Goal: Task Accomplishment & Management: Complete application form

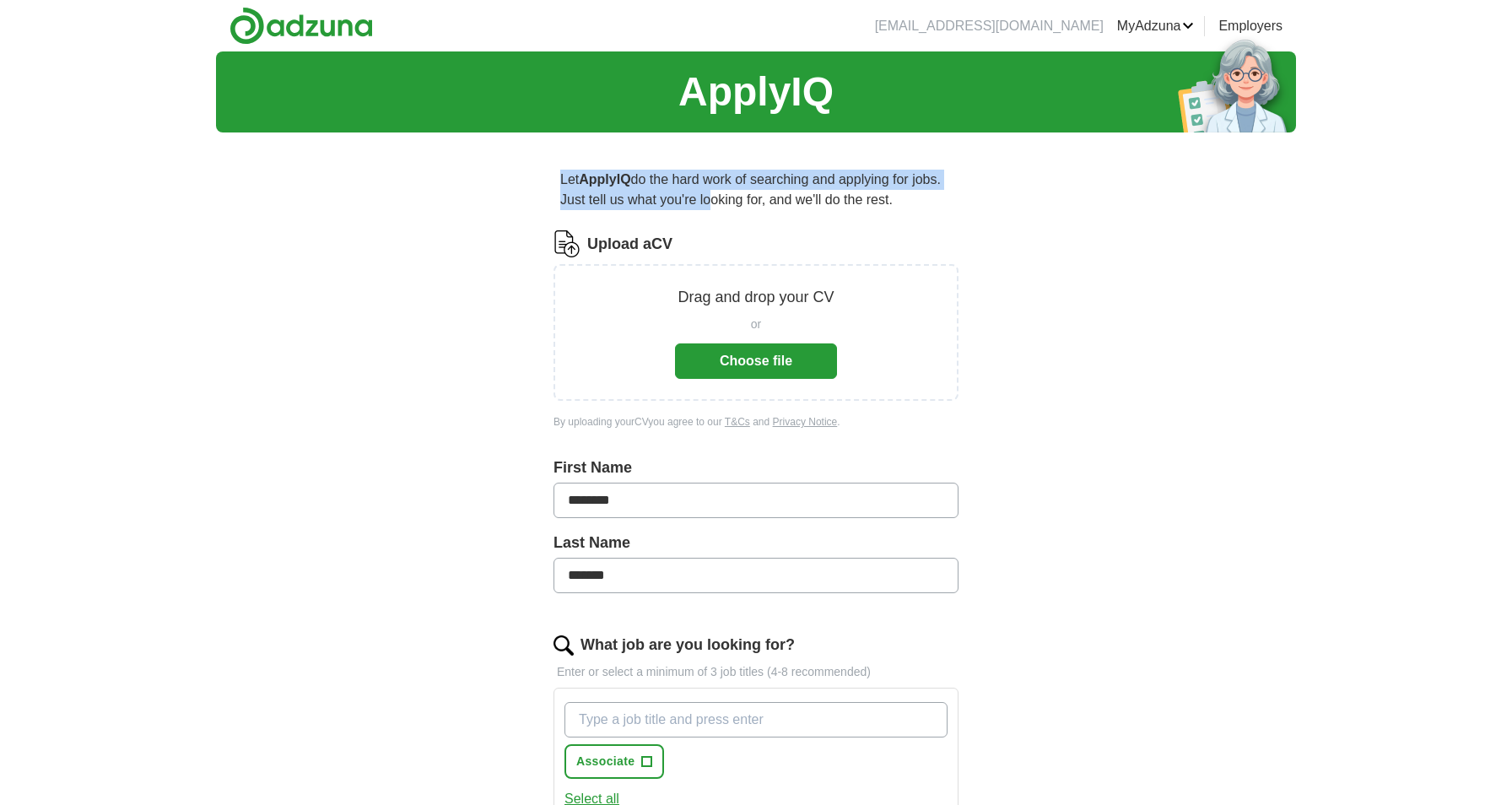
drag, startPoint x: 562, startPoint y: 159, endPoint x: 740, endPoint y: 191, distance: 180.9
click at [743, 191] on div "Let ApplyIQ do the hard work of searching and applying for jobs. Just tell us w…" at bounding box center [756, 706] width 541 height 1121
click at [740, 191] on p "Let ApplyIQ do the hard work of searching and applying for jobs. Just tell us w…" at bounding box center [756, 190] width 405 height 54
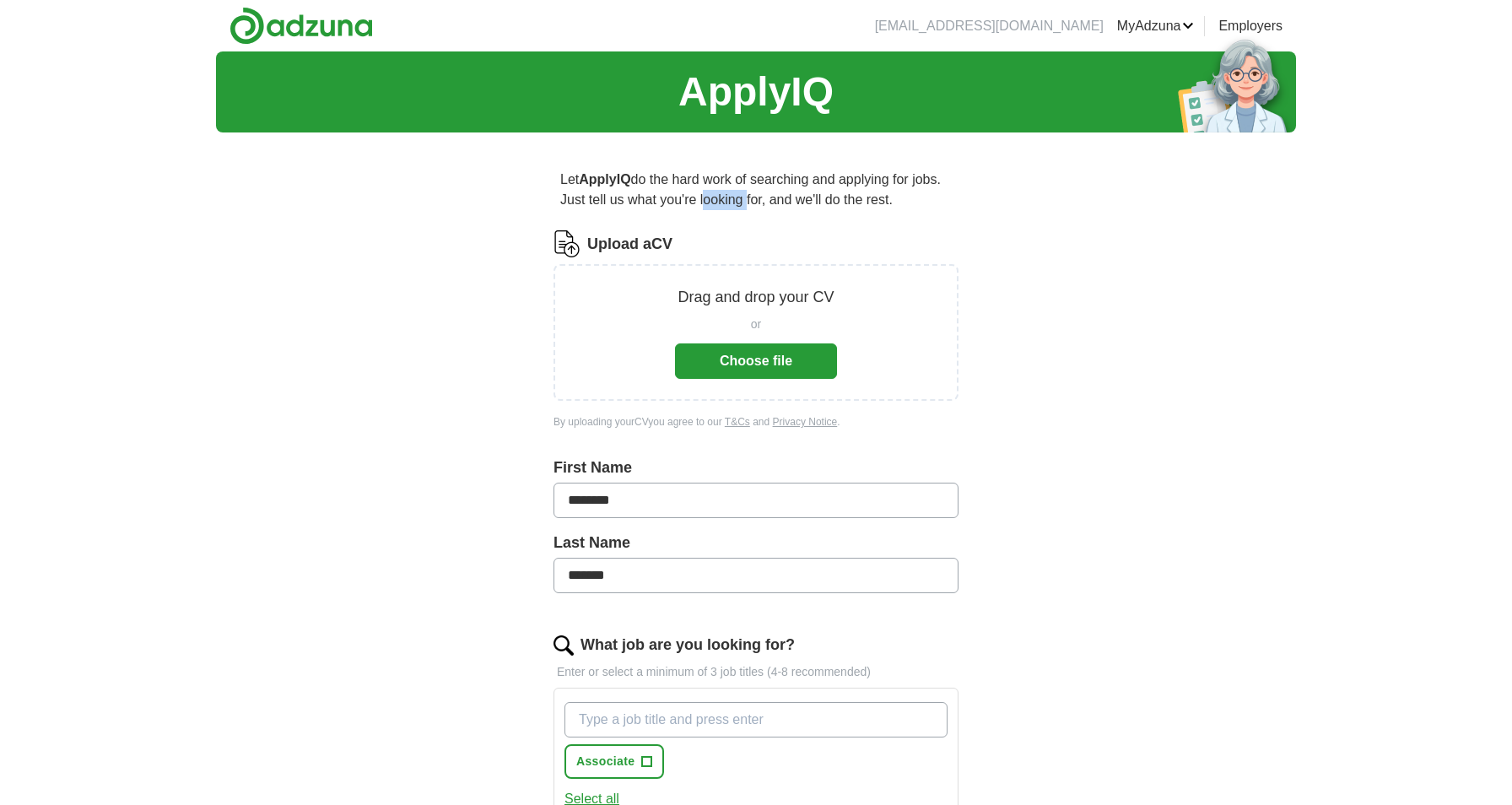
click at [740, 191] on p "Let ApplyIQ do the hard work of searching and applying for jobs. Just tell us w…" at bounding box center [756, 190] width 405 height 54
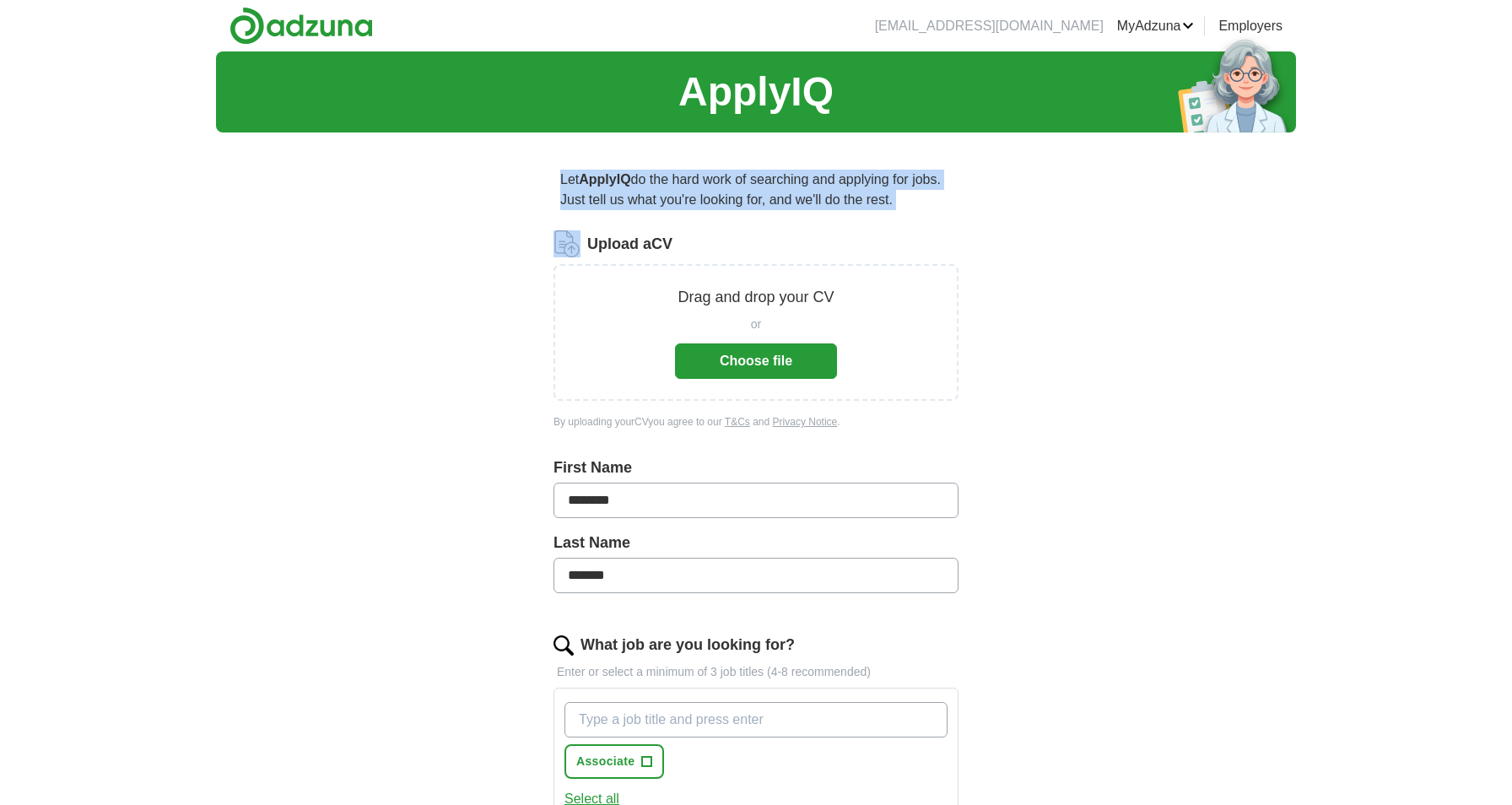
drag, startPoint x: 740, startPoint y: 191, endPoint x: 734, endPoint y: 174, distance: 18.0
click at [734, 174] on p "Let ApplyIQ do the hard work of searching and applying for jobs. Just tell us w…" at bounding box center [756, 190] width 405 height 54
click at [734, 187] on p "Let ApplyIQ do the hard work of searching and applying for jobs. Just tell us w…" at bounding box center [756, 190] width 405 height 54
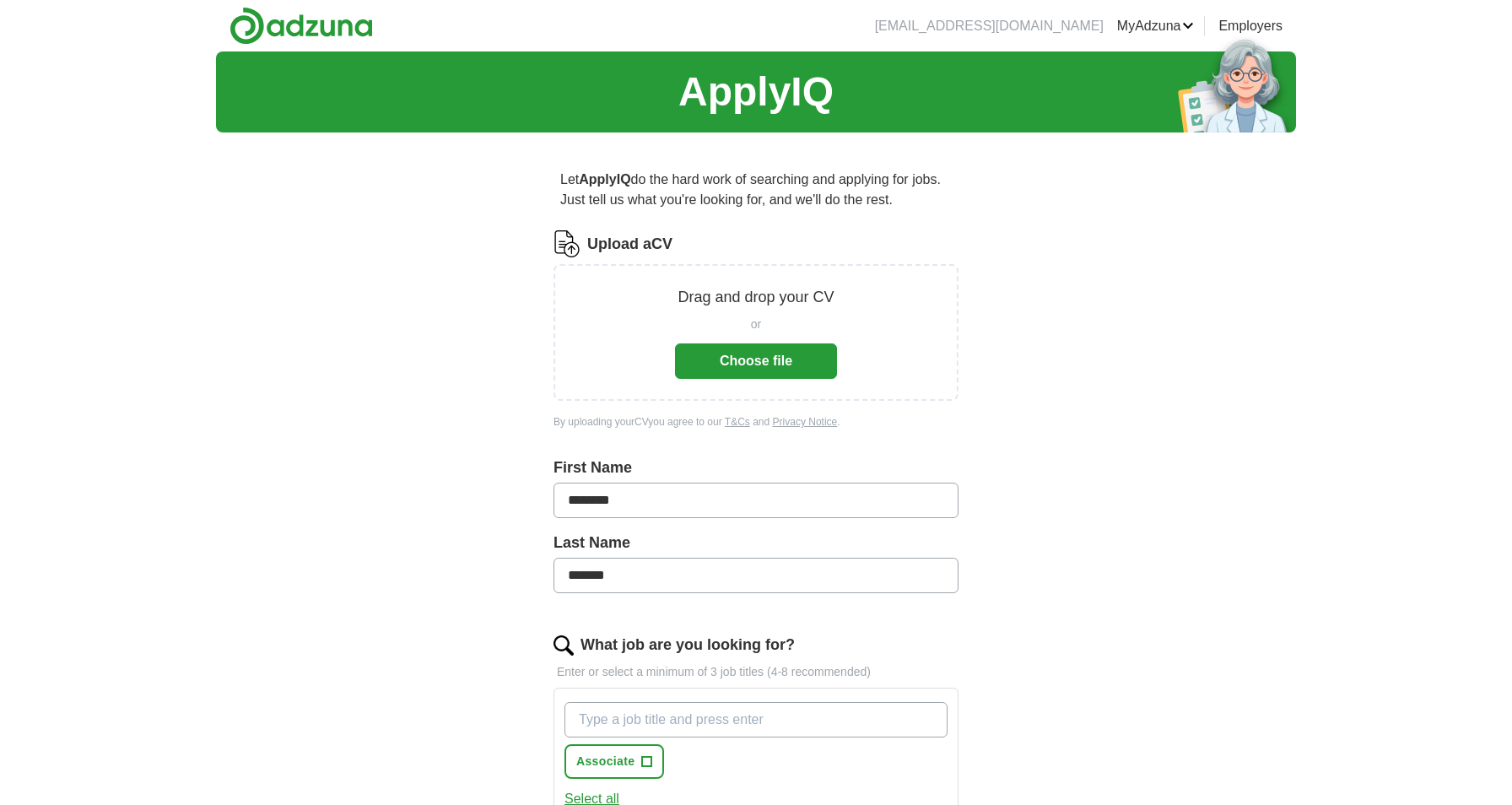
click at [736, 191] on p "Let ApplyIQ do the hard work of searching and applying for jobs. Just tell us w…" at bounding box center [756, 190] width 405 height 54
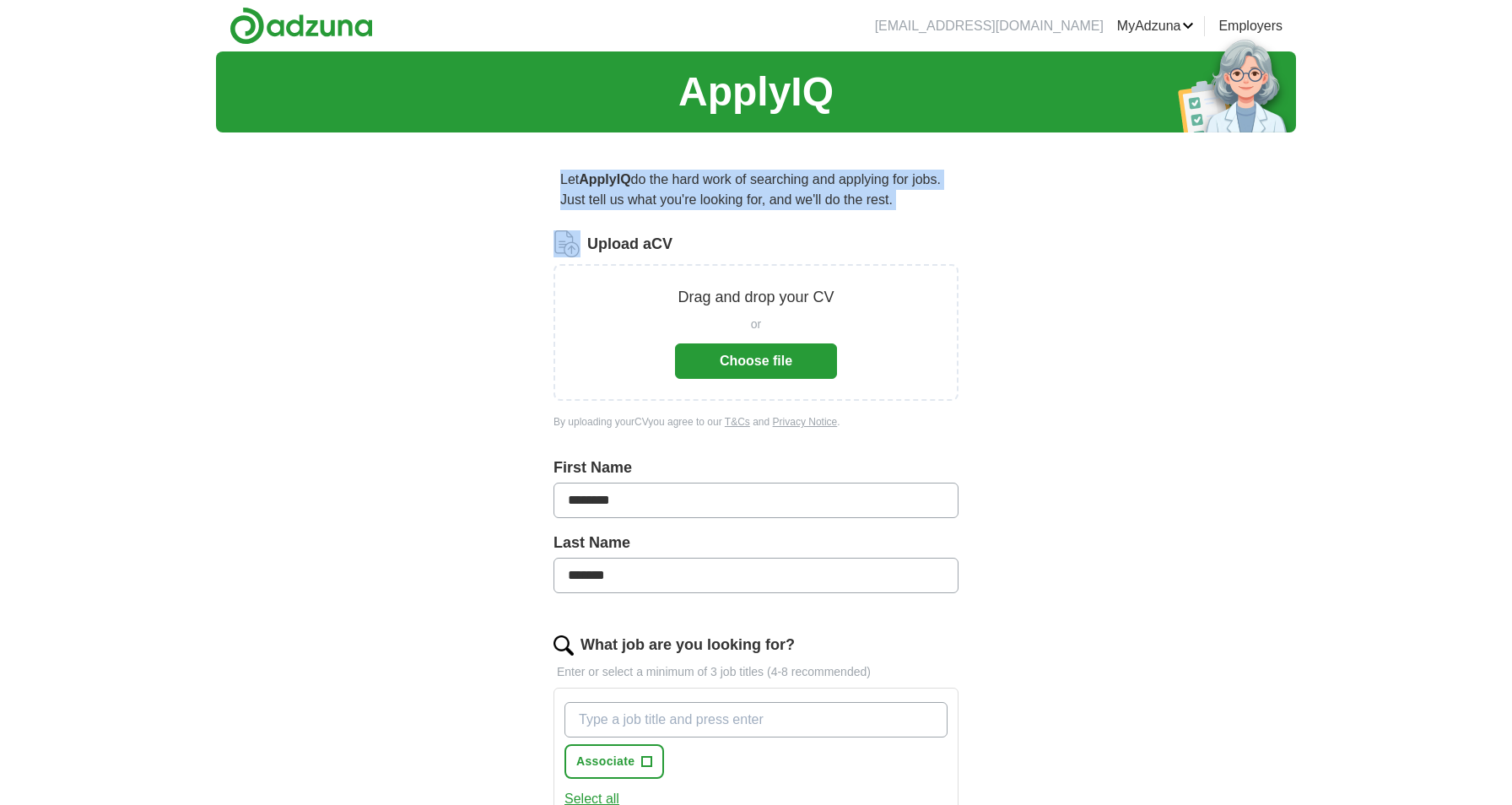
drag, startPoint x: 736, startPoint y: 191, endPoint x: 655, endPoint y: 189, distance: 81.0
click at [655, 191] on p "Let ApplyIQ do the hard work of searching and applying for jobs. Just tell us w…" at bounding box center [756, 190] width 405 height 54
click at [655, 189] on p "Let ApplyIQ do the hard work of searching and applying for jobs. Just tell us w…" at bounding box center [756, 190] width 405 height 54
